Goal: Communication & Community: Answer question/provide support

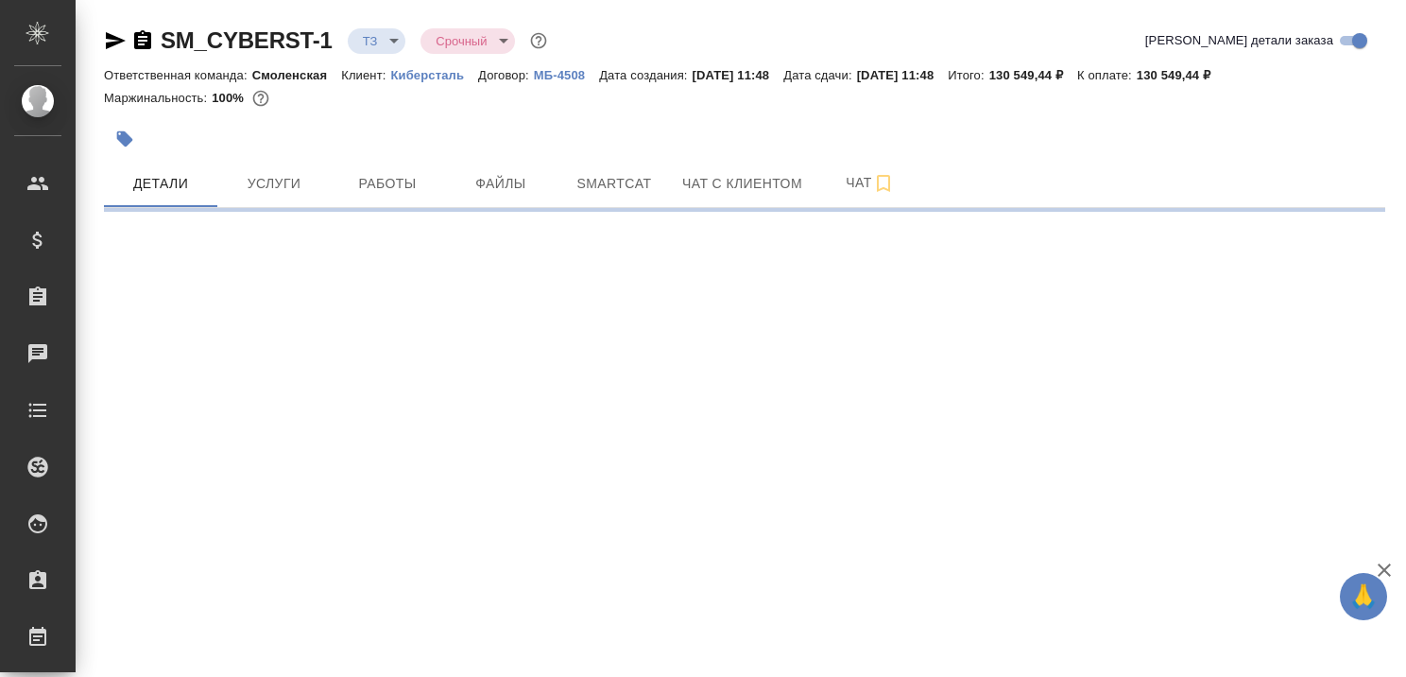
select select "RU"
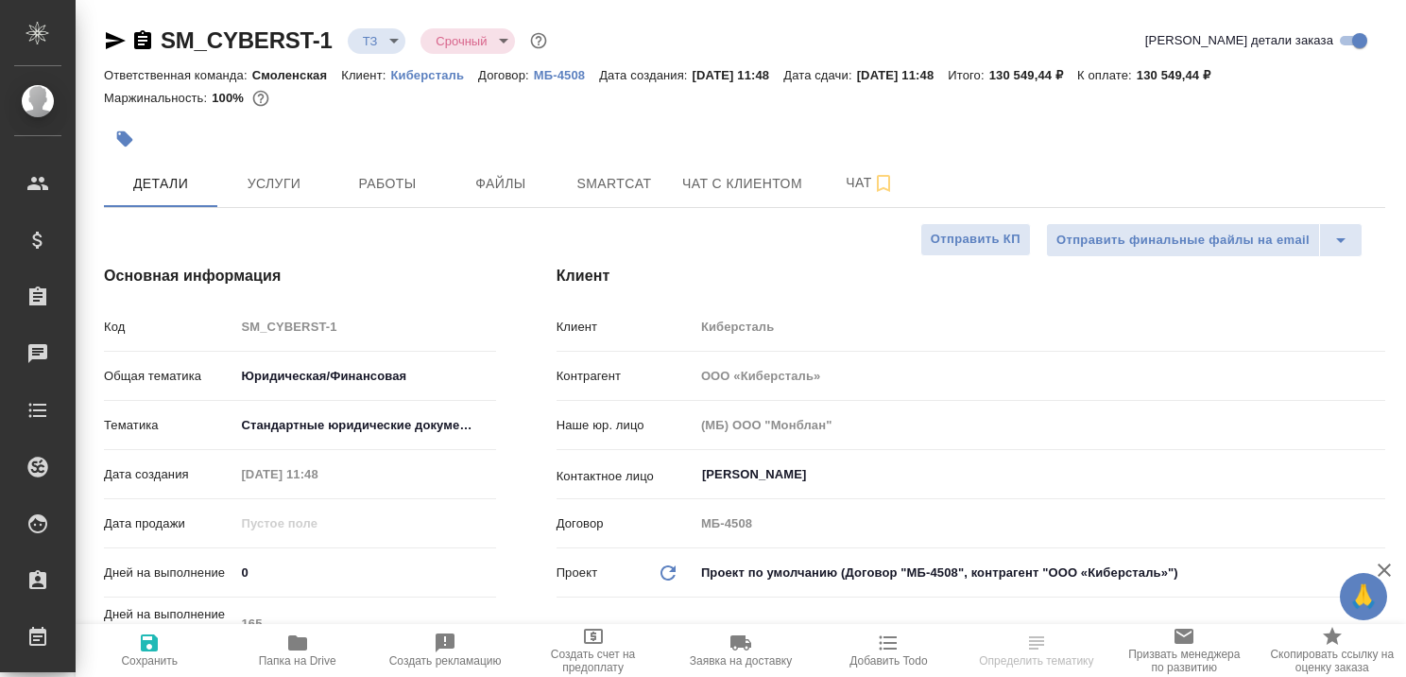
type textarea "x"
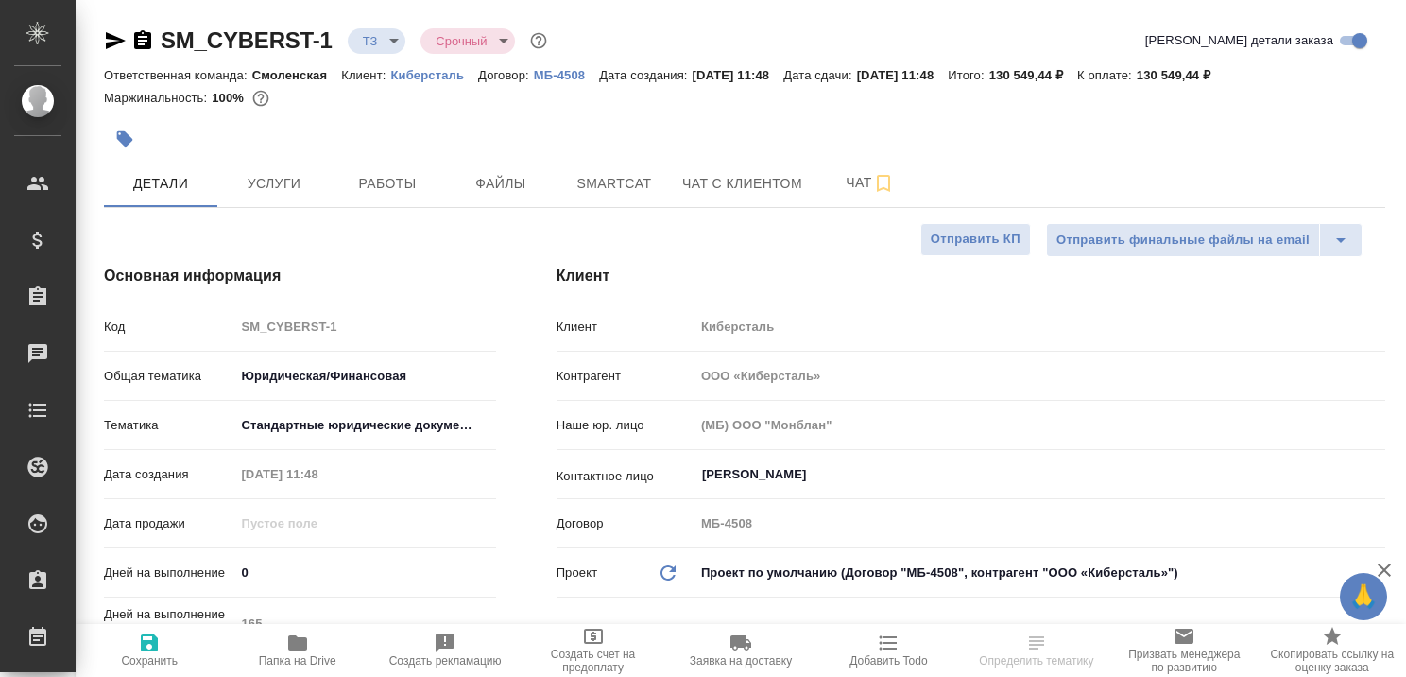
type textarea "x"
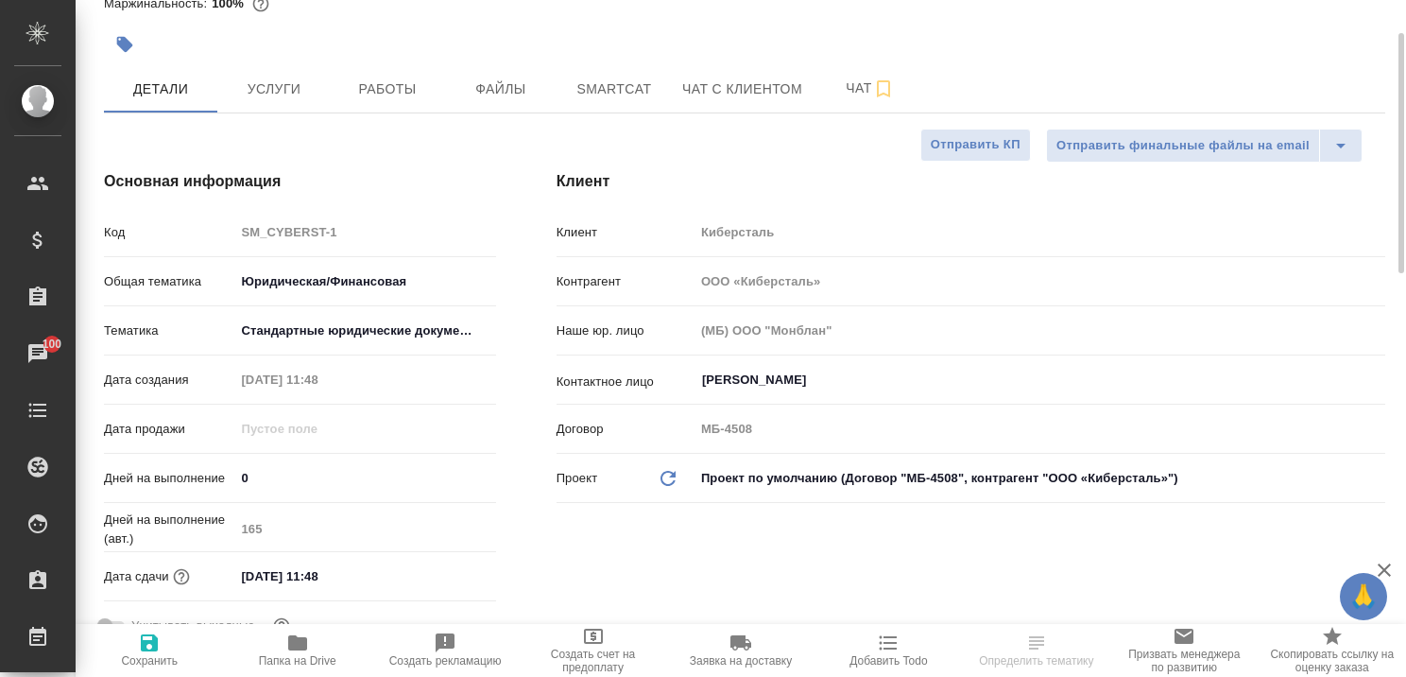
scroll to position [283, 0]
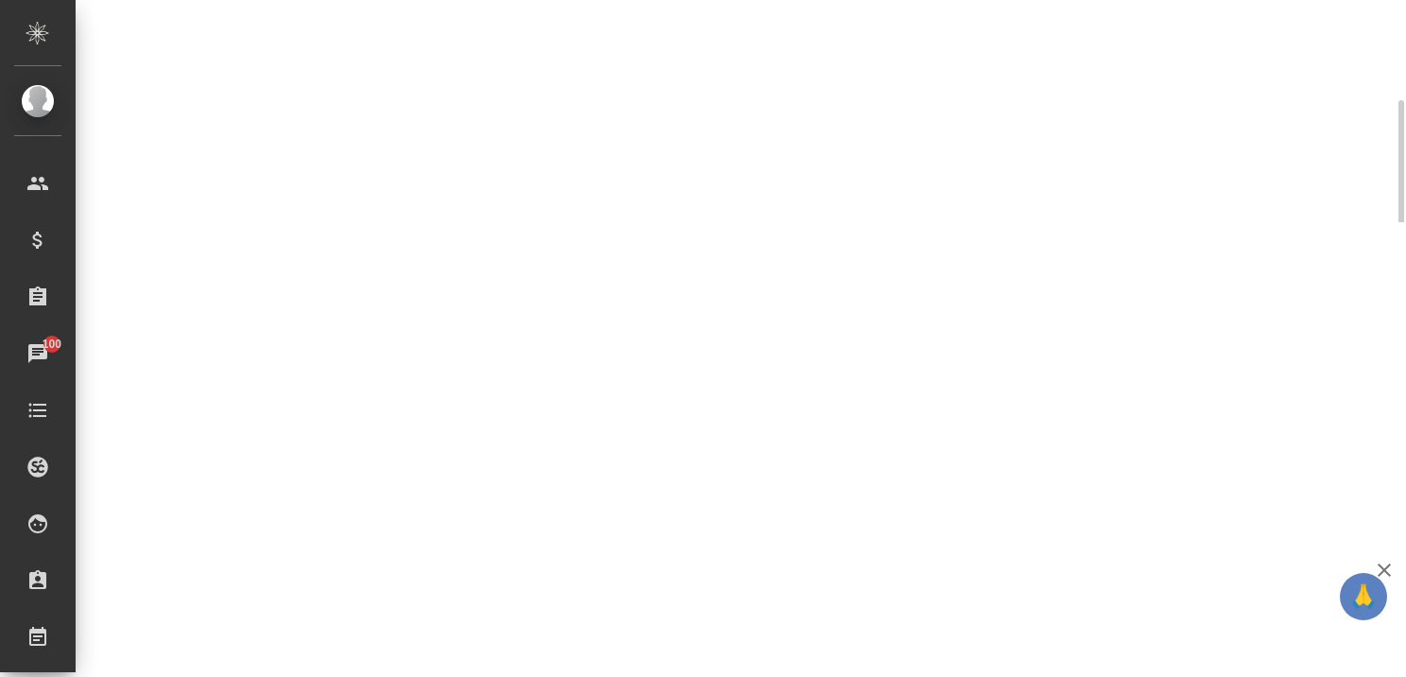
select select "RU"
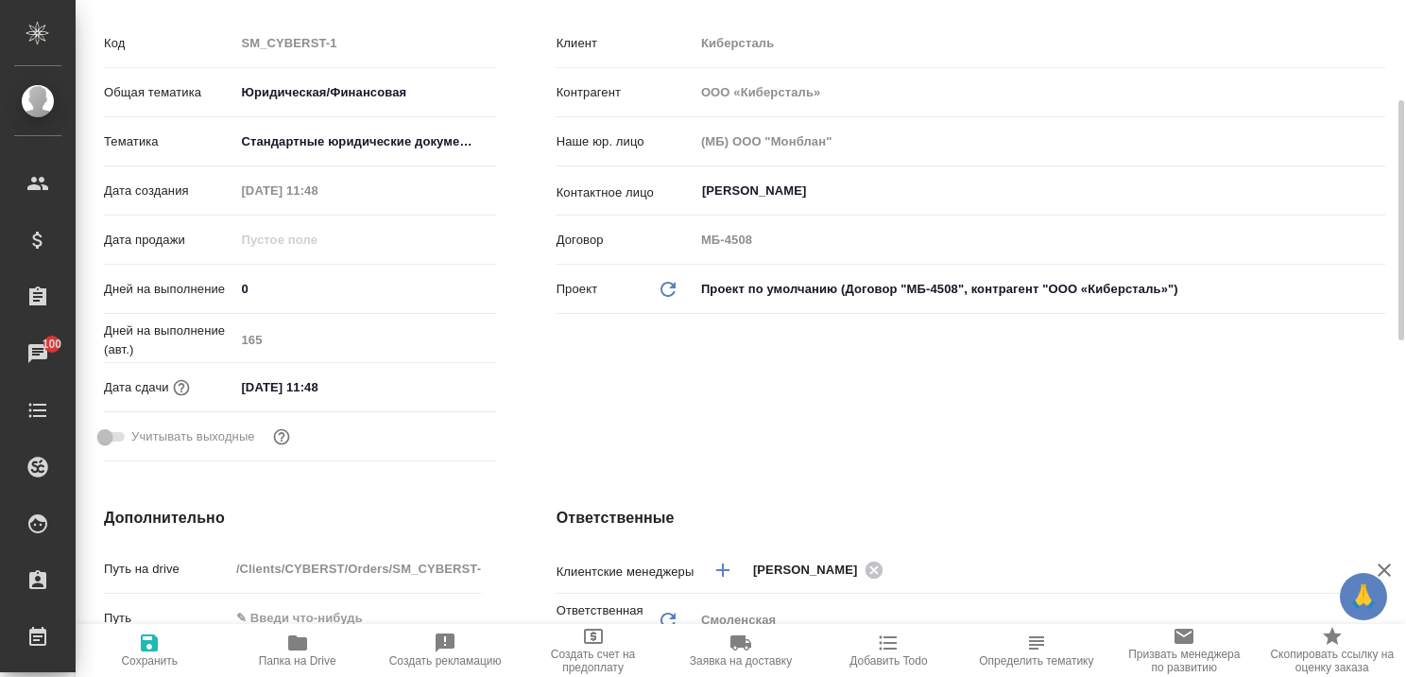
type textarea "x"
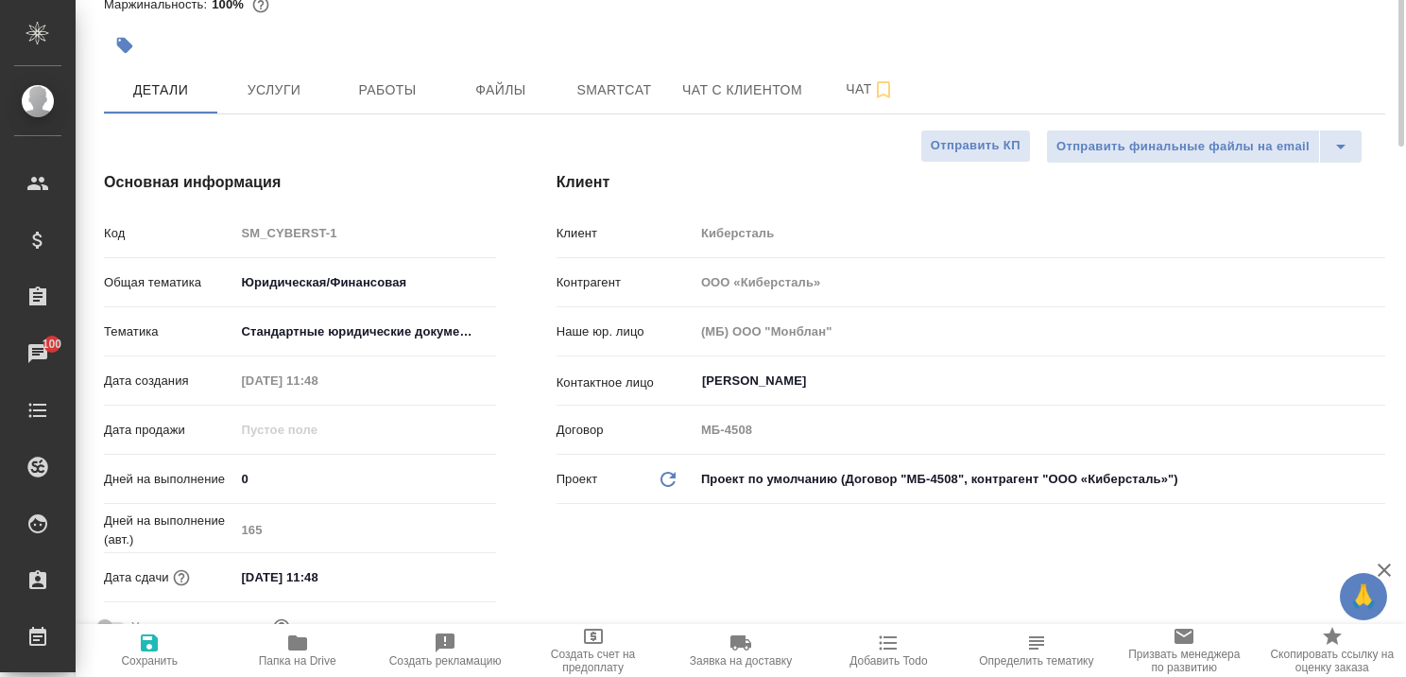
scroll to position [0, 0]
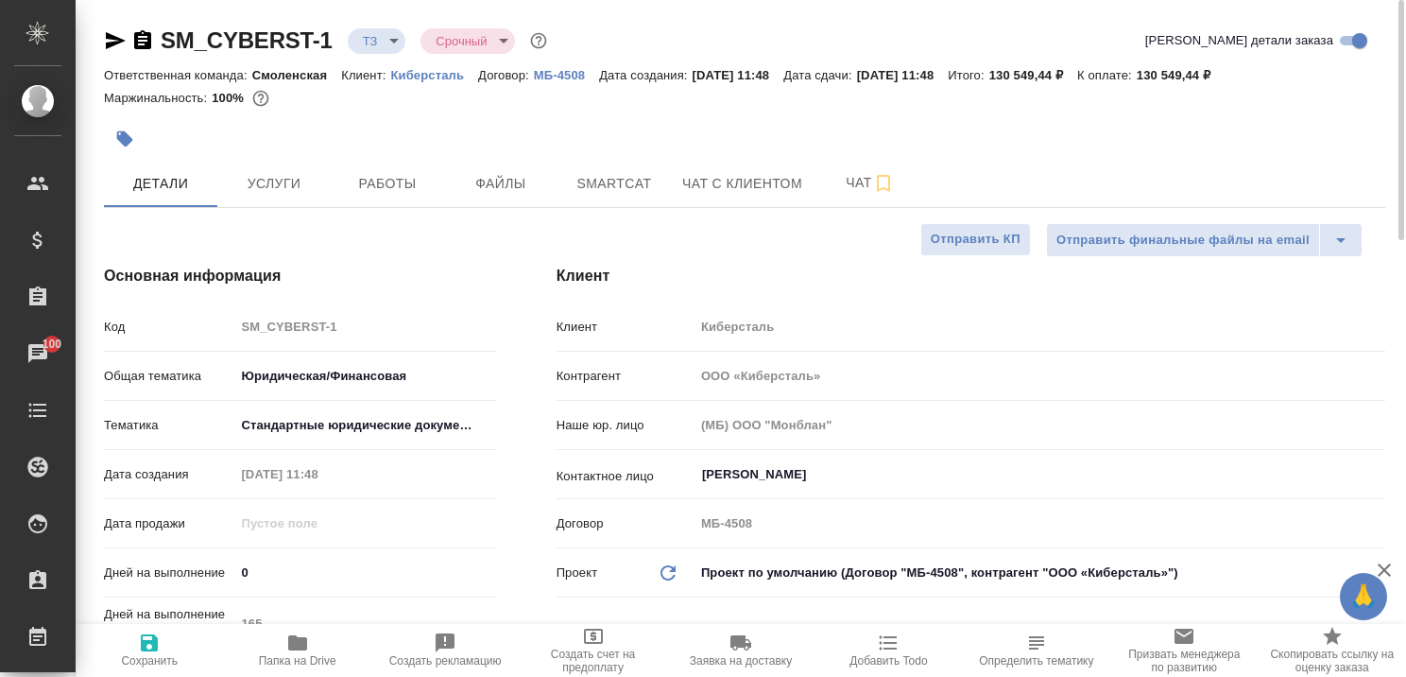
type textarea "x"
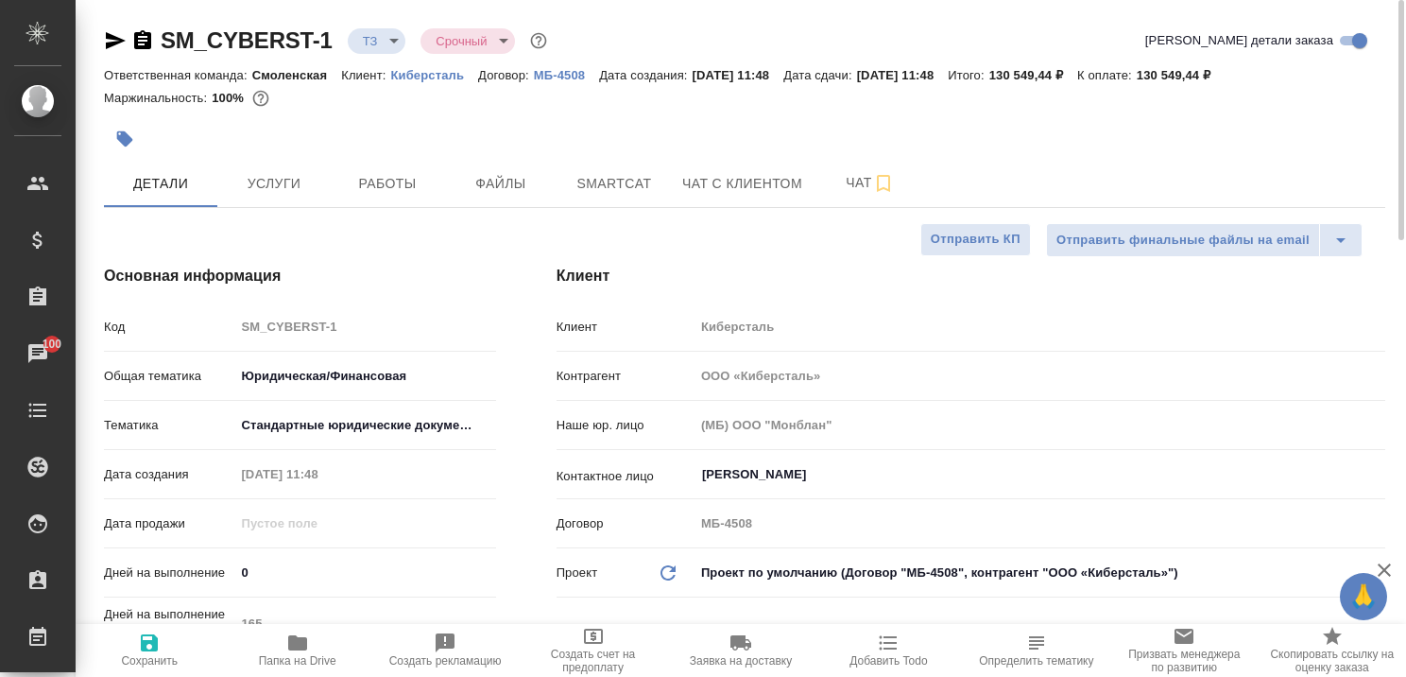
type textarea "x"
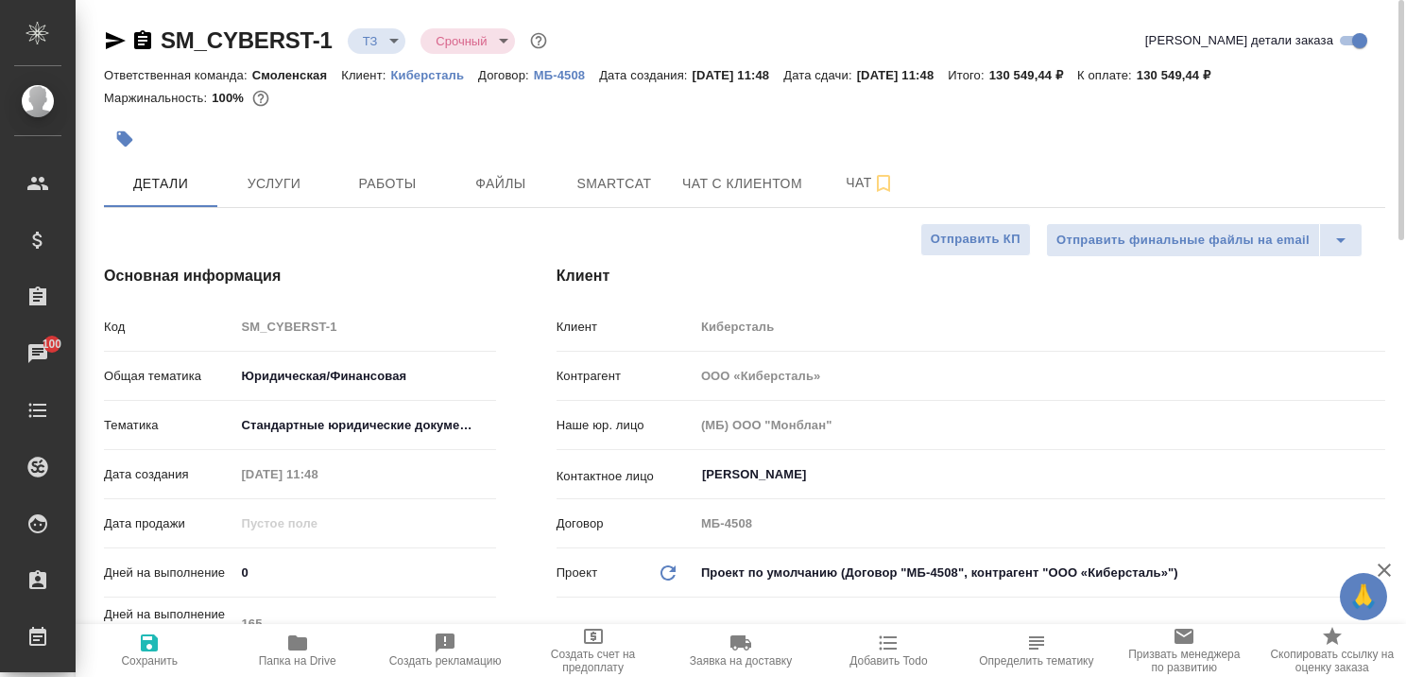
type textarea "x"
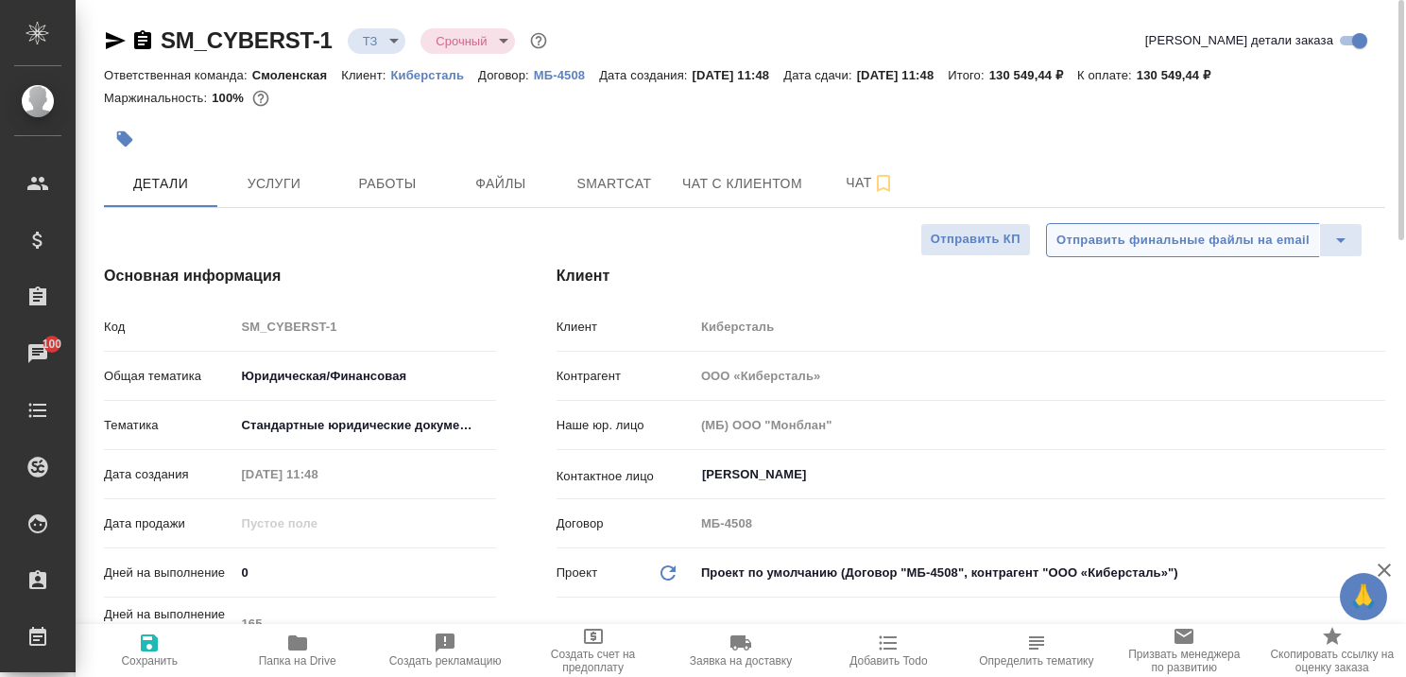
type textarea "x"
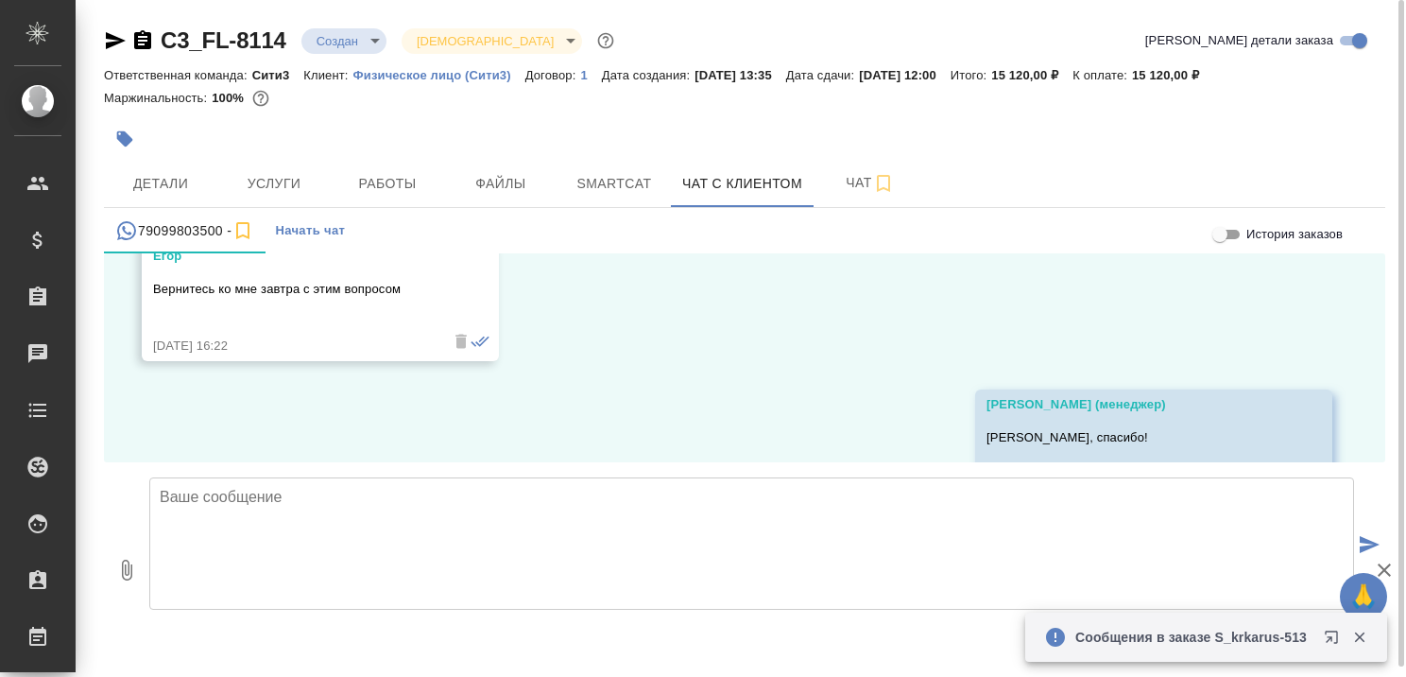
scroll to position [4540, 0]
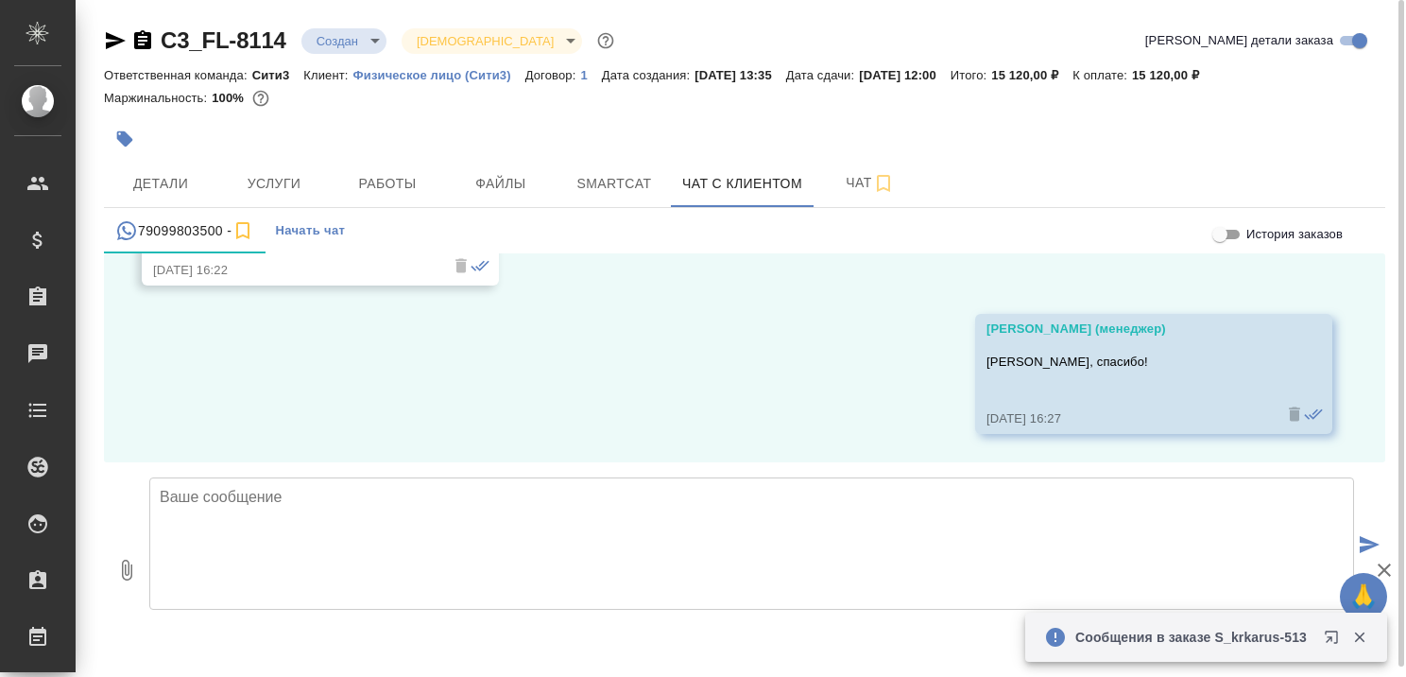
click at [389, 510] on textarea at bounding box center [751, 543] width 1205 height 132
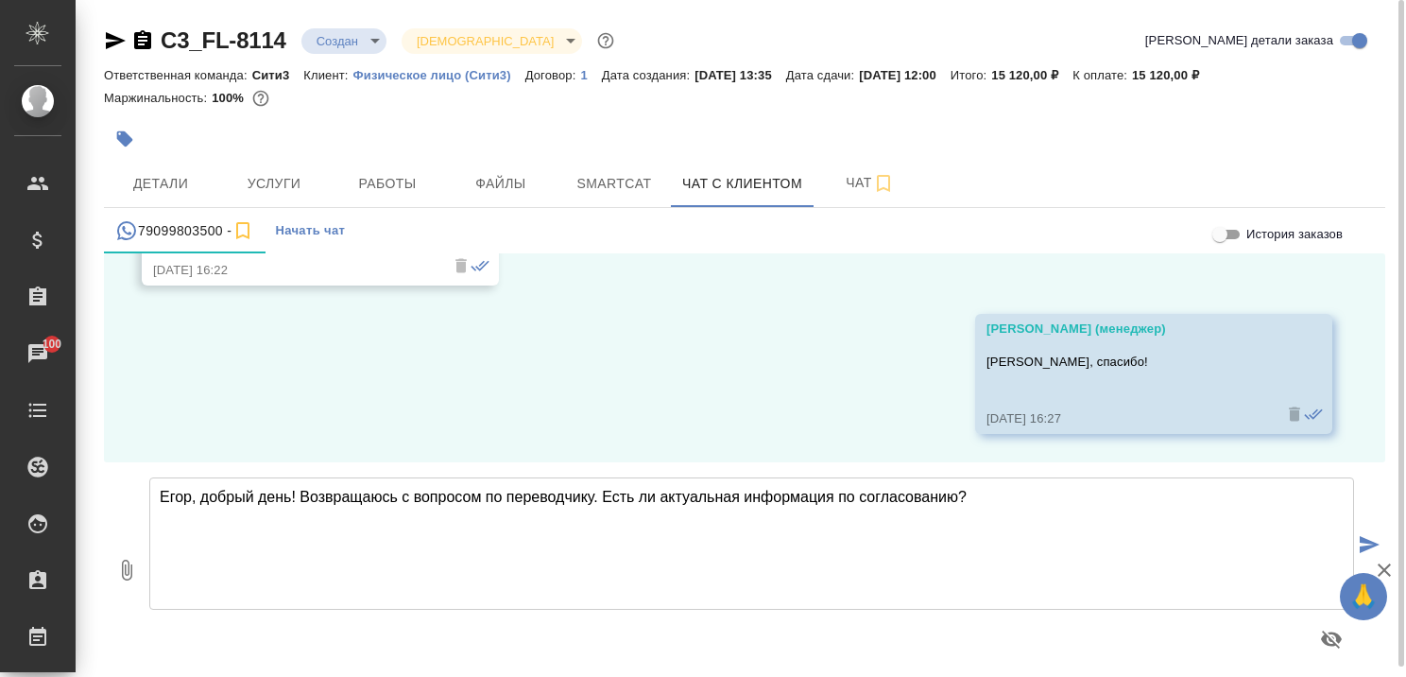
type textarea "Егор, добрый день! Возвращаюсь с вопросом по переводчику. Есть ли актуальная ин…"
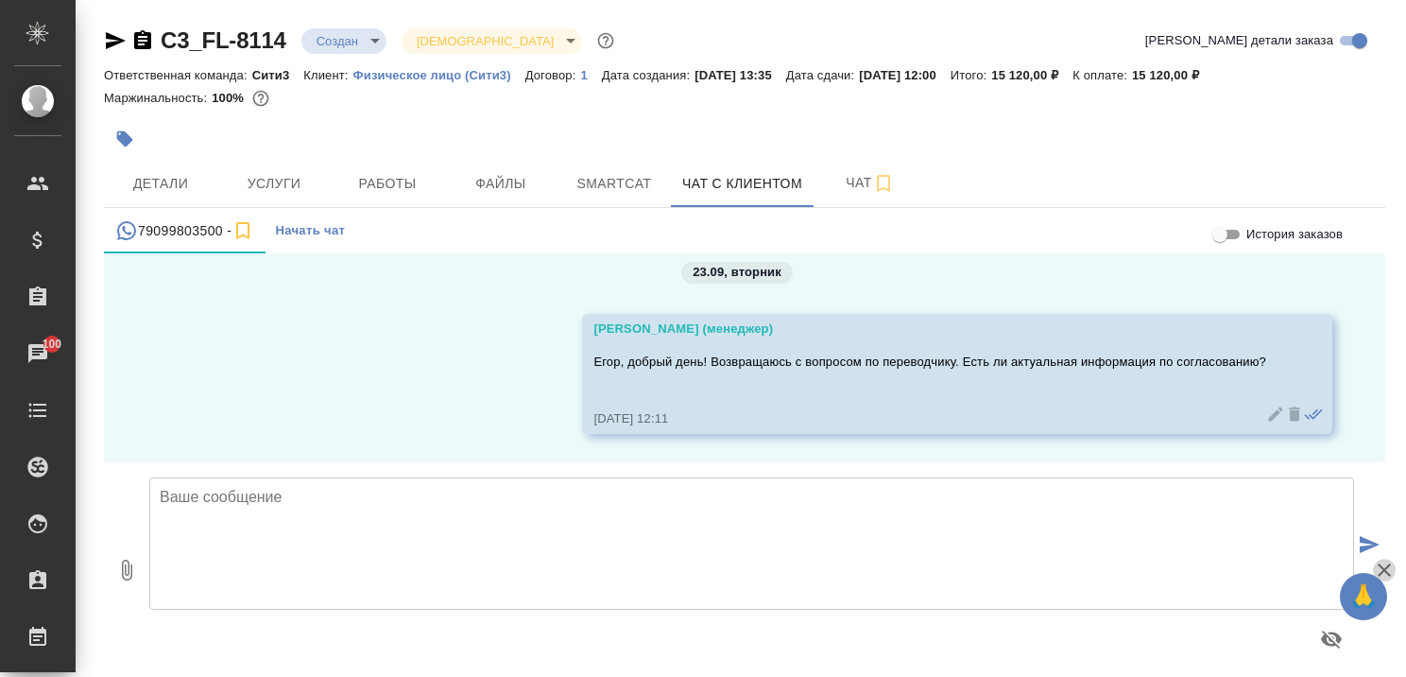
click at [1381, 571] on icon "button" at bounding box center [1384, 569] width 23 height 23
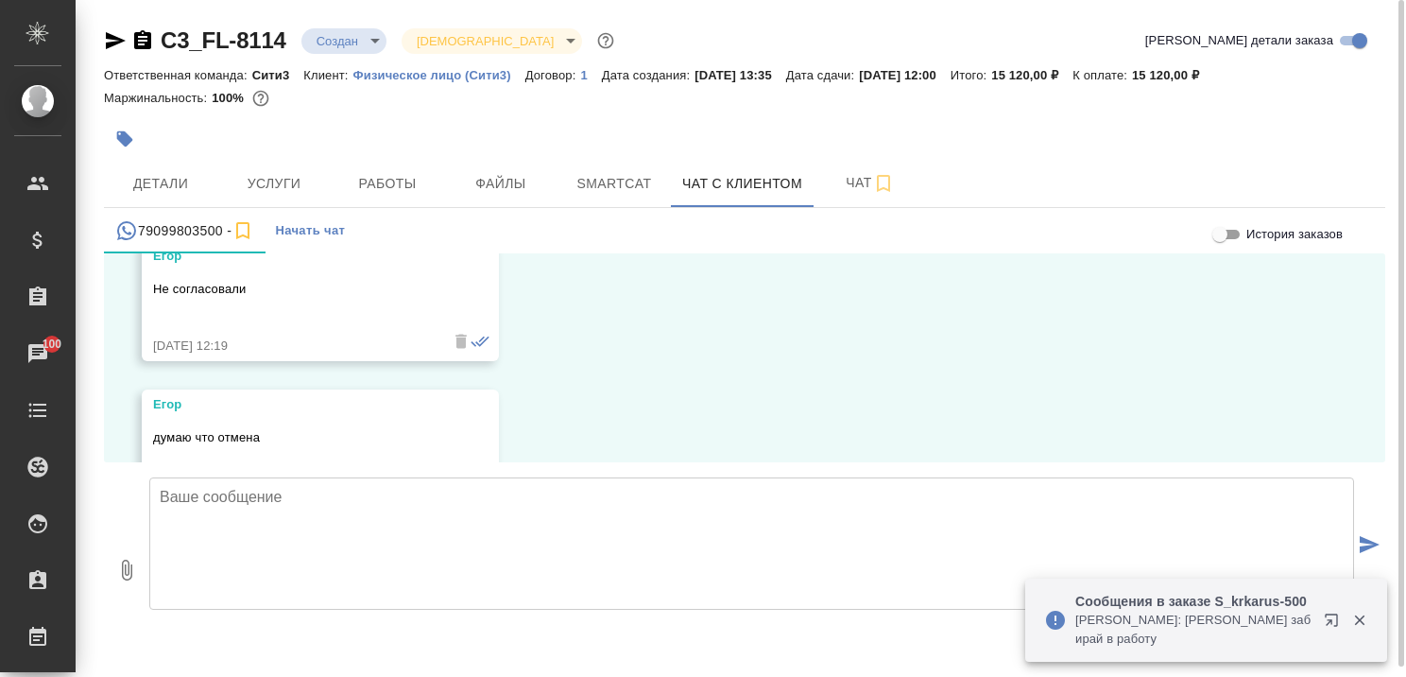
scroll to position [5069, 0]
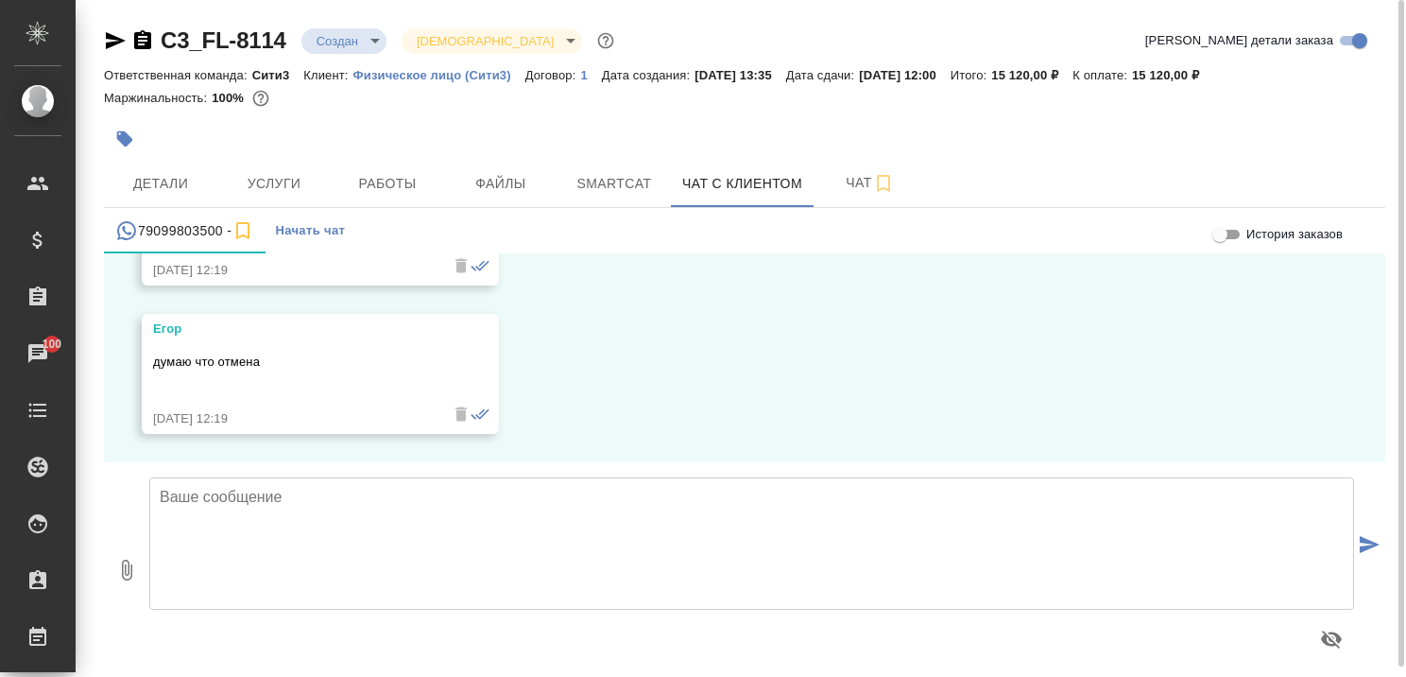
drag, startPoint x: 393, startPoint y: 522, endPoint x: 386, endPoint y: 510, distance: 13.1
click at [393, 522] on textarea at bounding box center [751, 543] width 1205 height 132
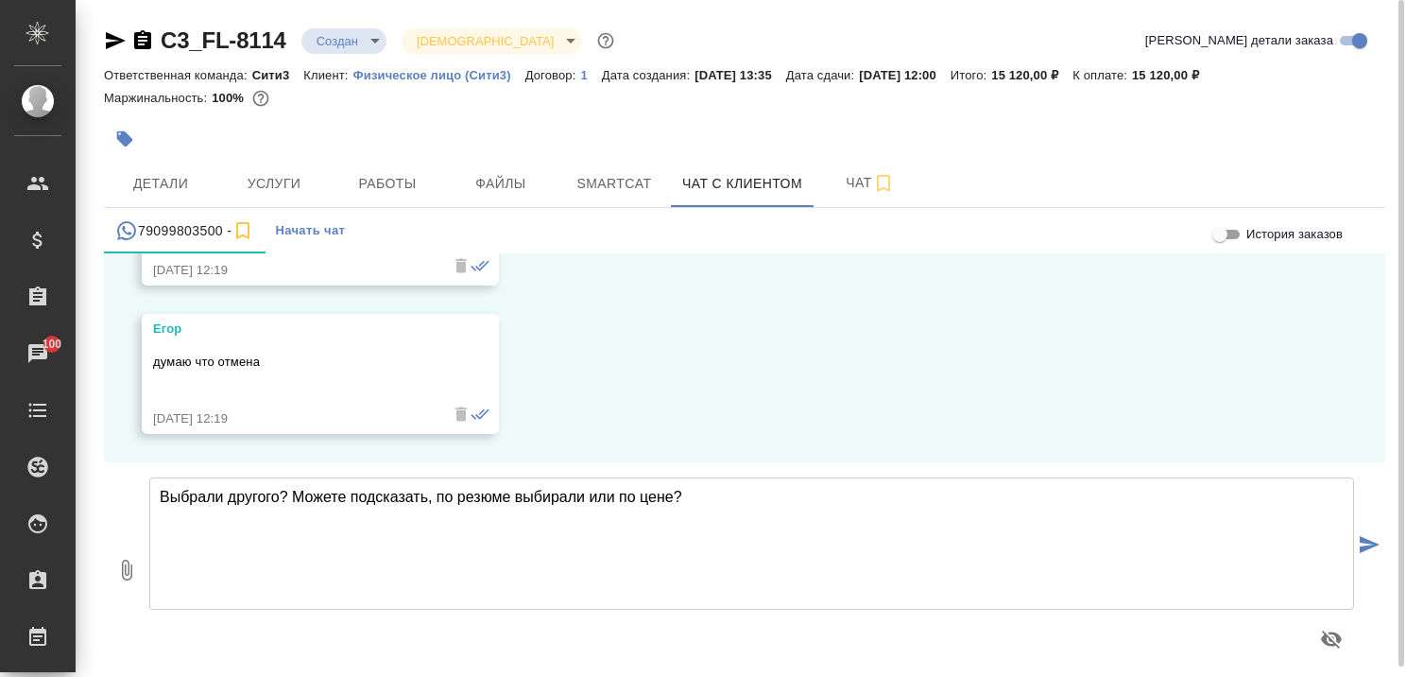
type textarea "Выбрали другого? Можете подсказать, по резюме выбирали или по цене?"
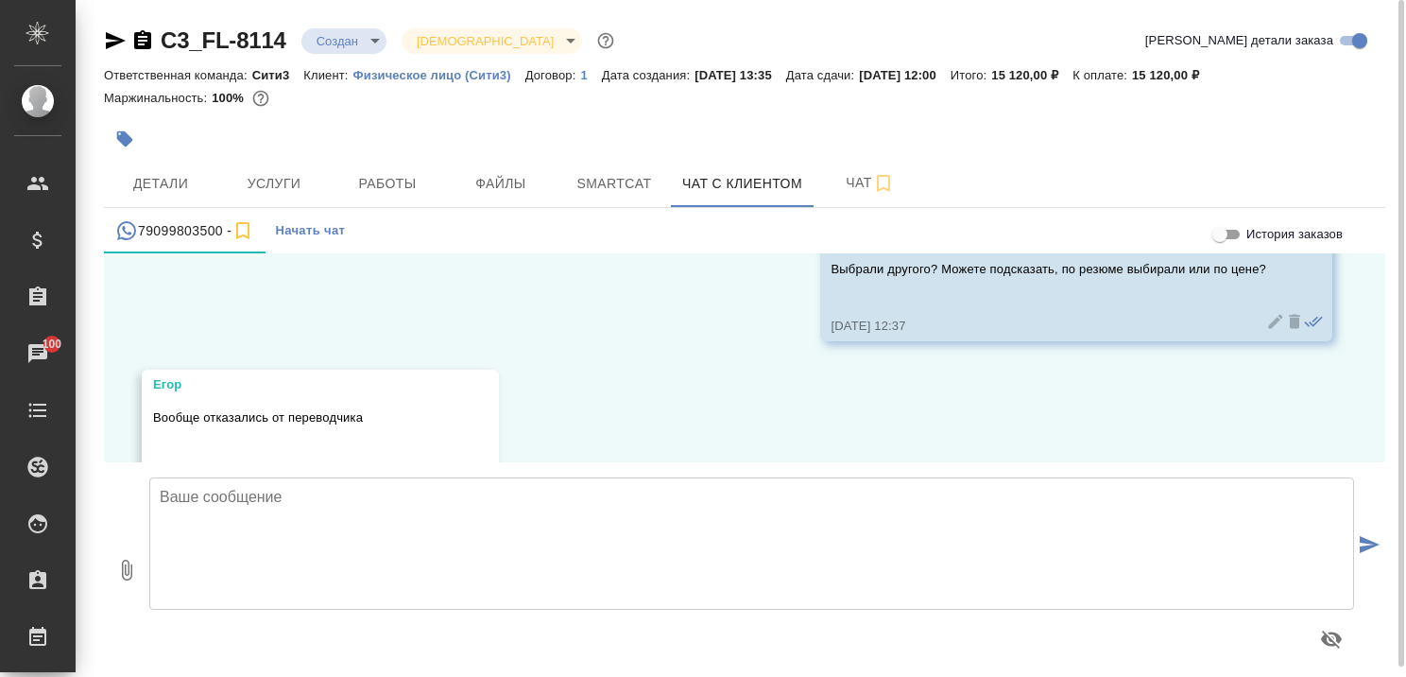
scroll to position [5364, 0]
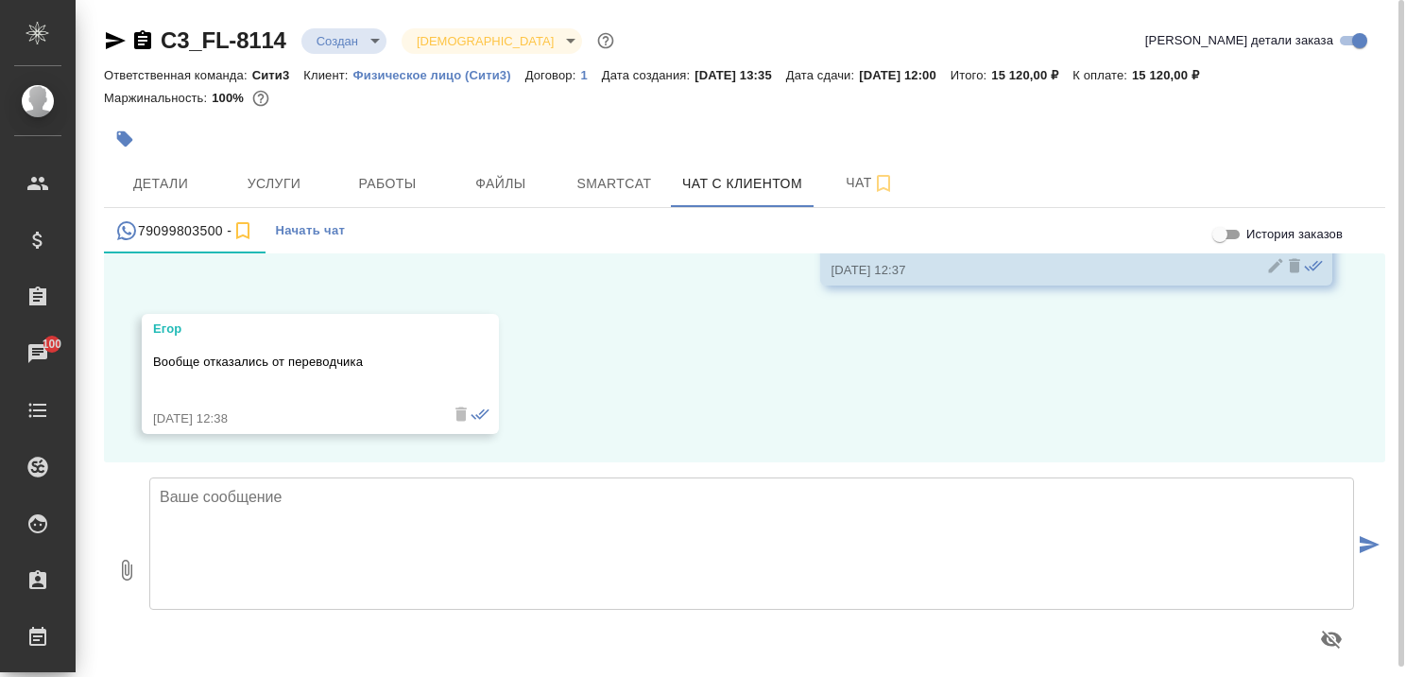
click at [406, 516] on textarea at bounding box center [751, 543] width 1205 height 132
type textarea "Егор, спасибо за уточнение. Хорошего дня!"
click at [1361, 544] on icon "submit" at bounding box center [1370, 544] width 20 height 17
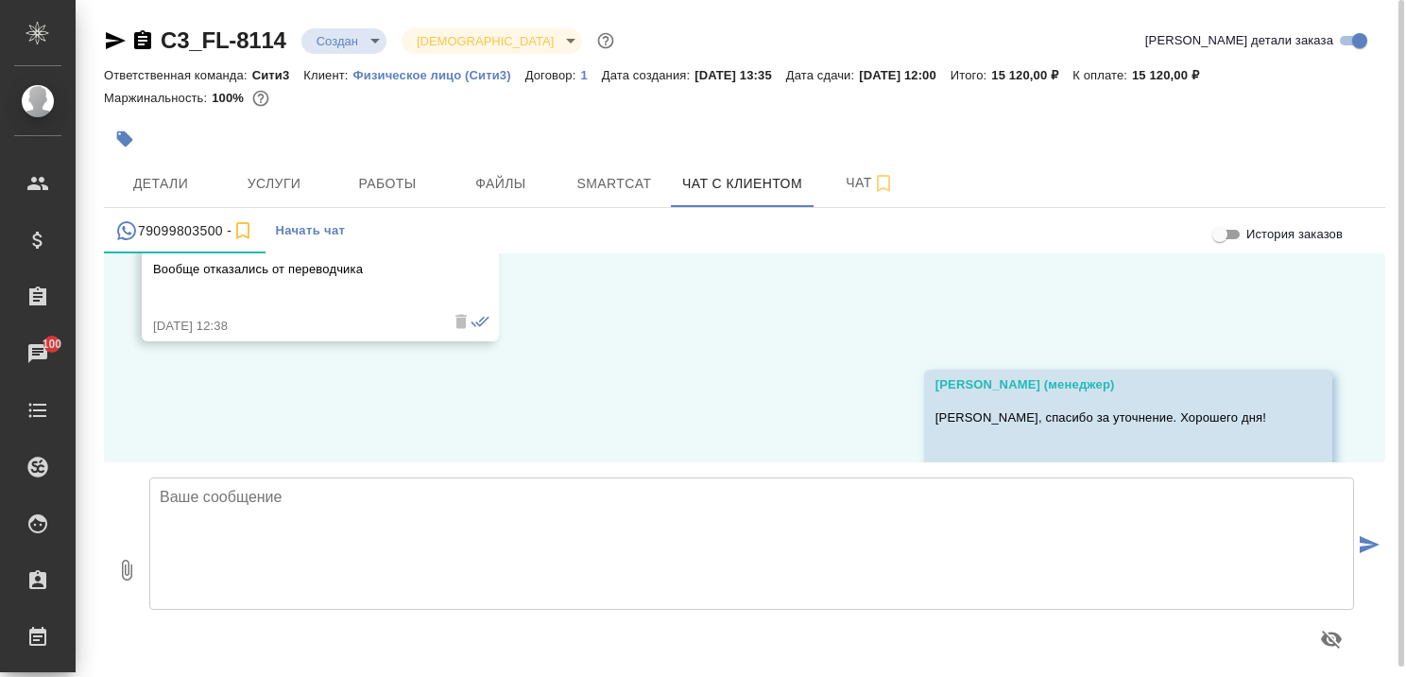
scroll to position [5514, 0]
